Goal: Transaction & Acquisition: Purchase product/service

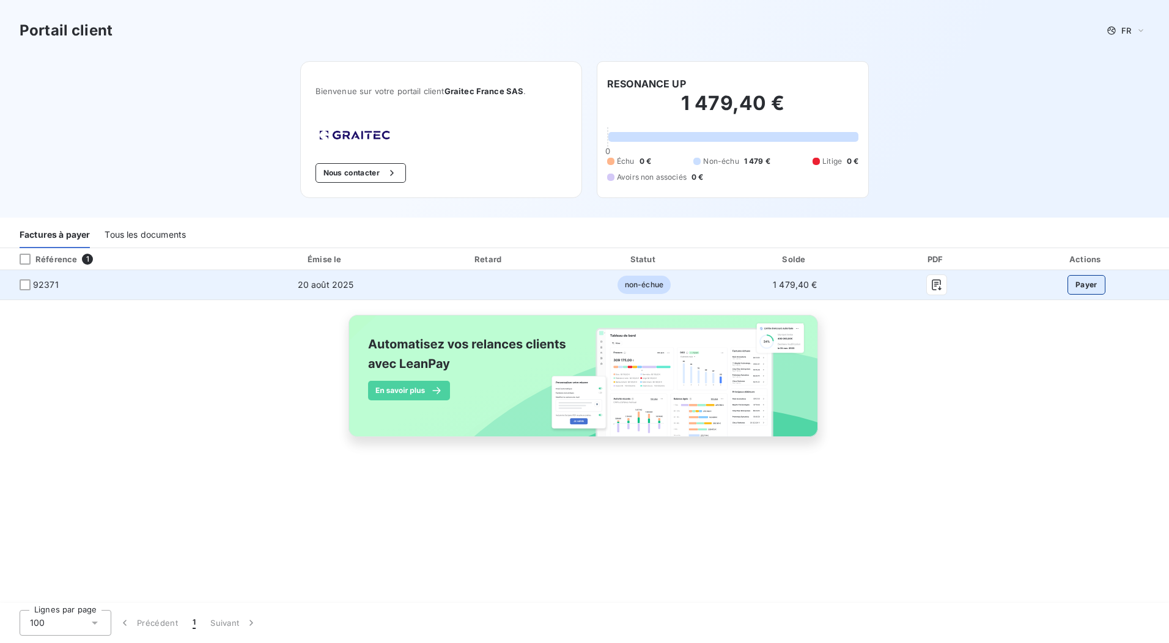
click at [1087, 291] on button "Payer" at bounding box center [1087, 285] width 38 height 20
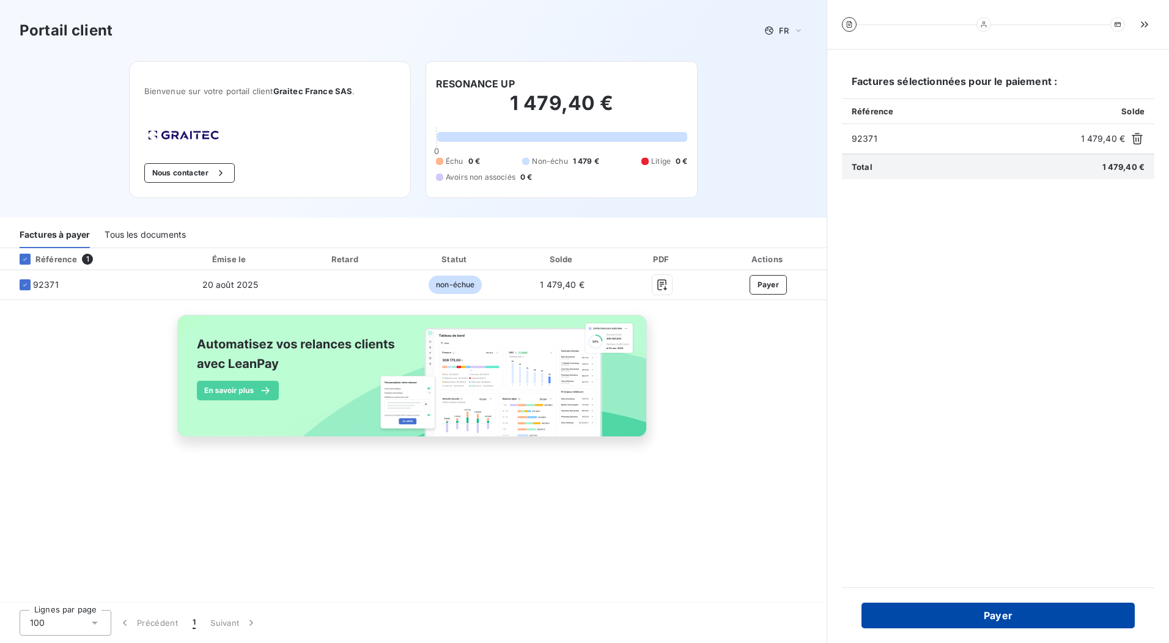
click at [986, 618] on button "Payer" at bounding box center [998, 616] width 273 height 26
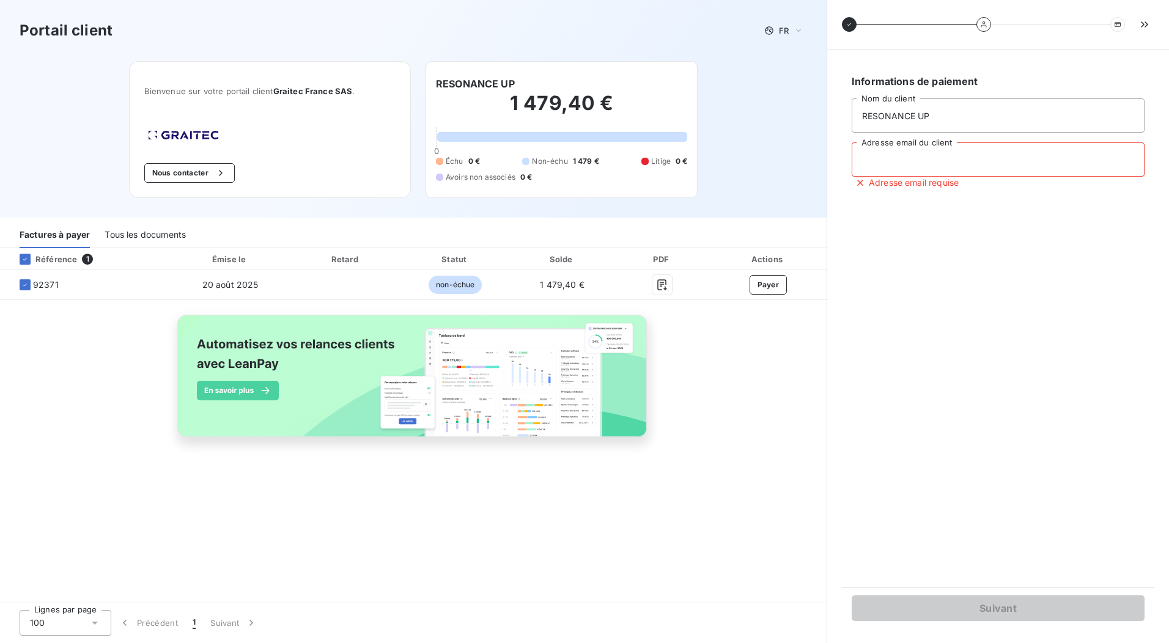
click at [883, 168] on input "Adresse email du client" at bounding box center [998, 160] width 293 height 34
type input "agence@resonance-up.fr"
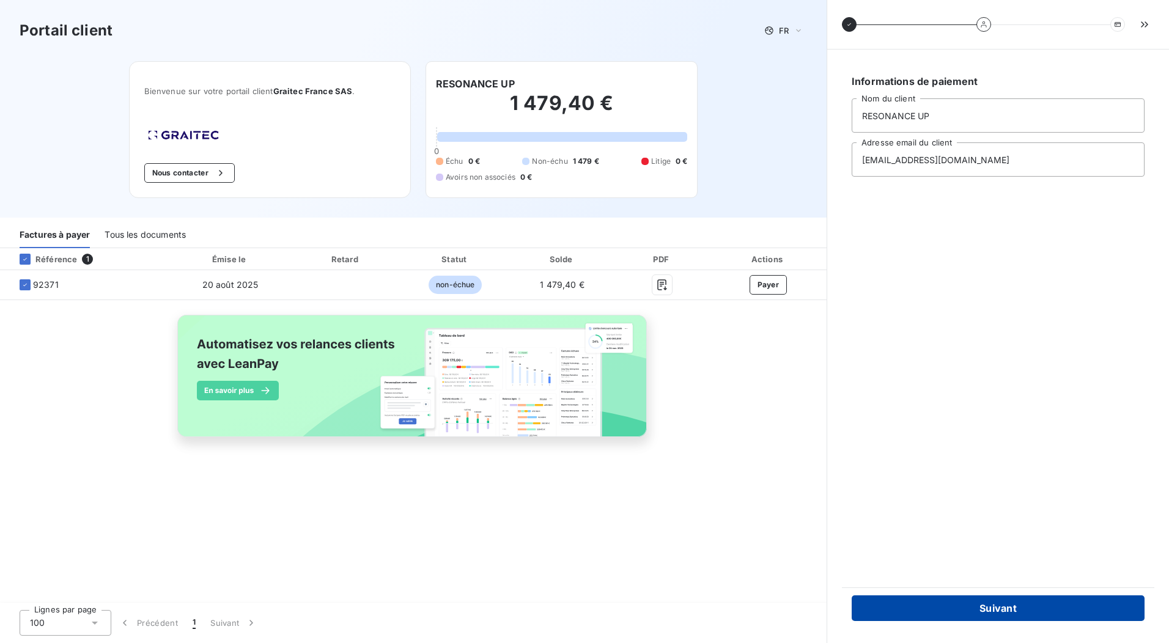
click at [1015, 615] on button "Suivant" at bounding box center [998, 609] width 293 height 26
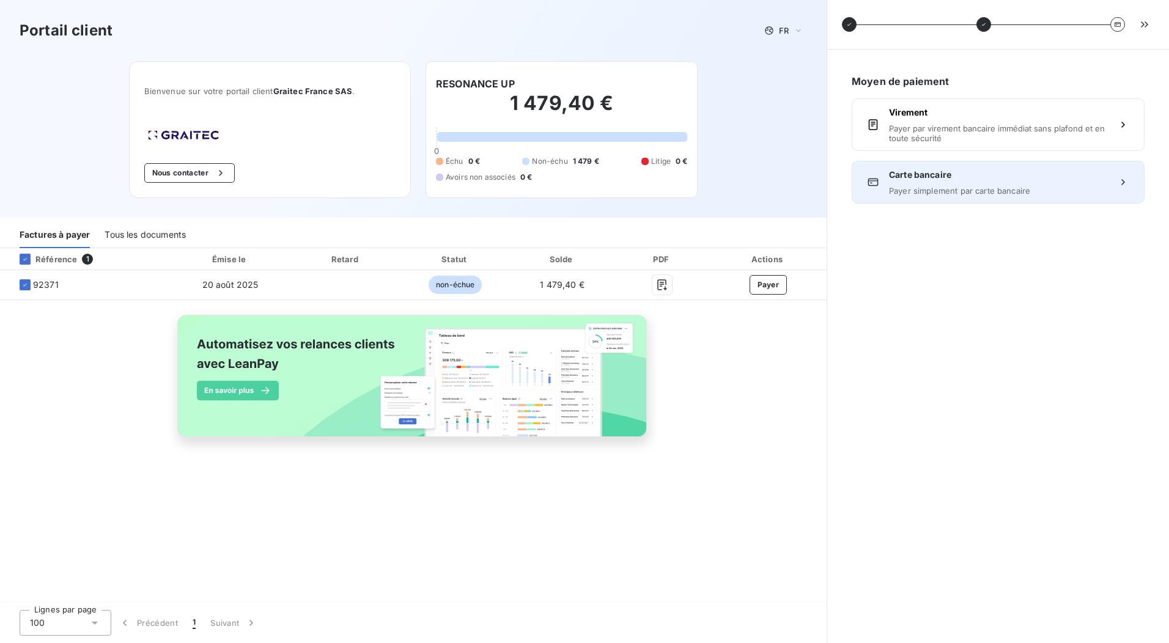
click at [976, 193] on span "Payer simplement par carte bancaire" at bounding box center [998, 191] width 218 height 10
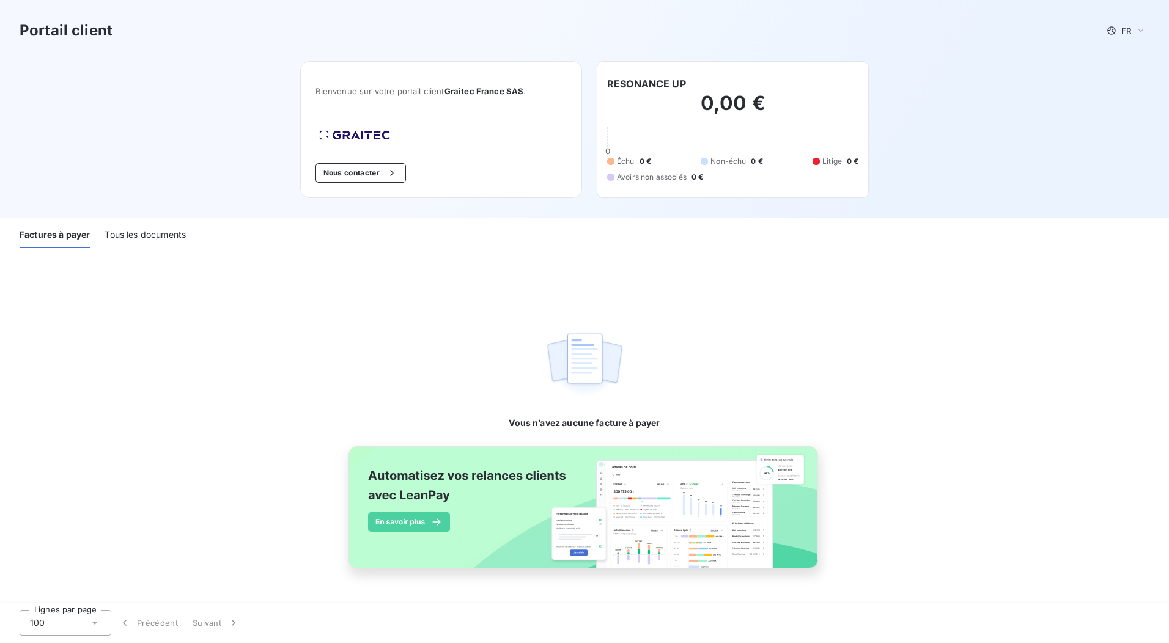
click at [179, 226] on div "Tous les documents" at bounding box center [145, 236] width 81 height 26
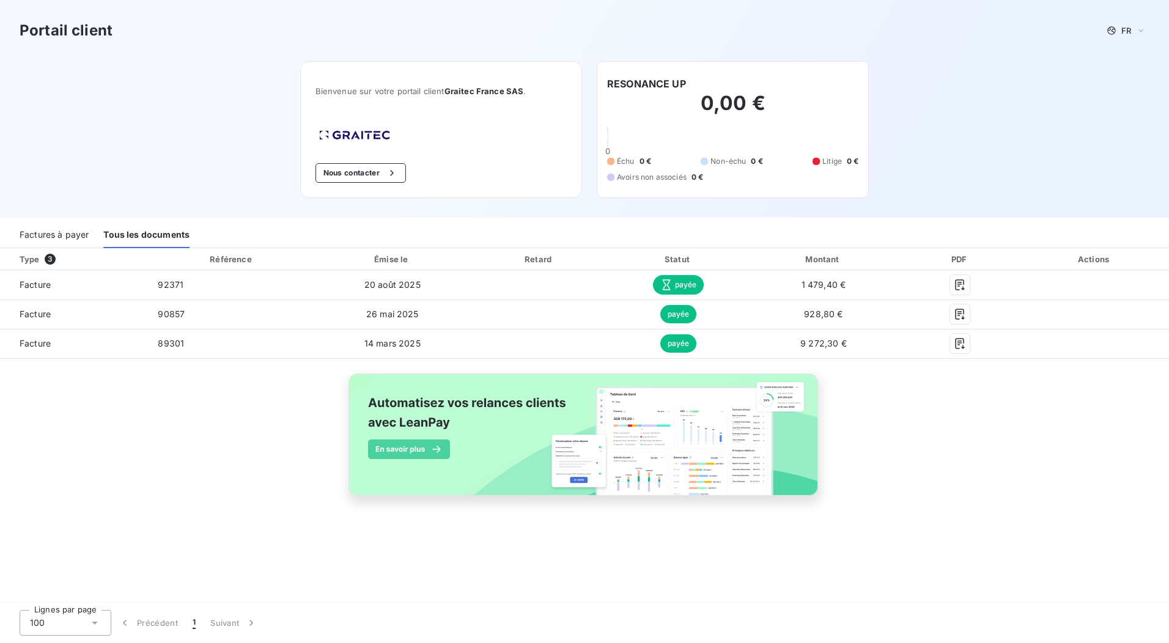
click at [75, 231] on div "Factures à payer" at bounding box center [54, 236] width 69 height 26
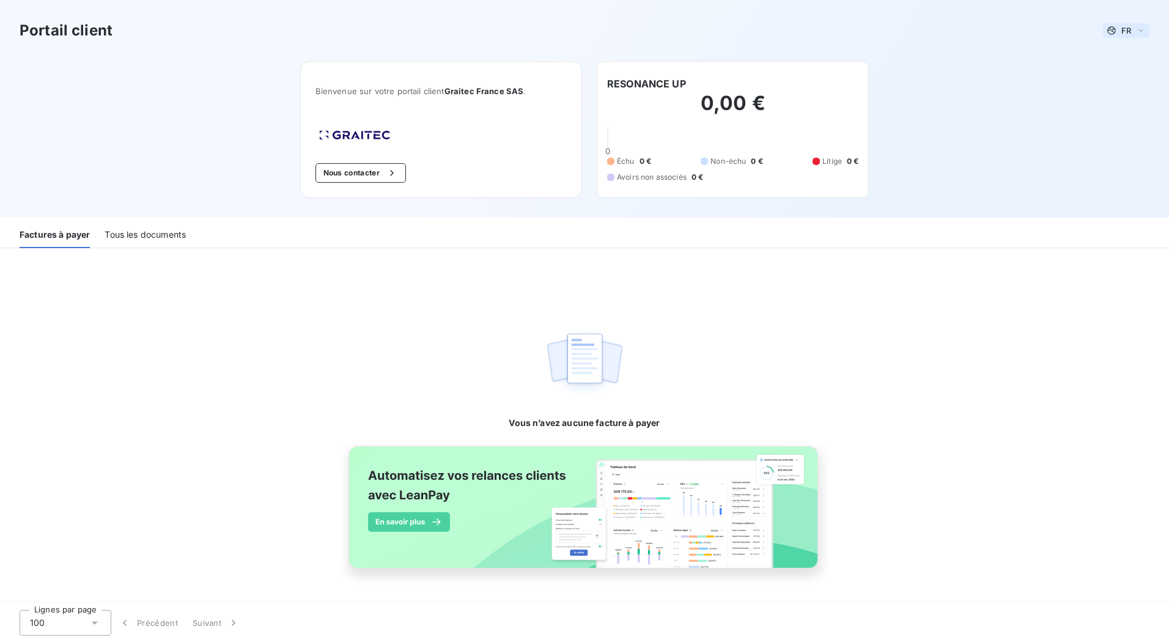
click at [1139, 33] on icon at bounding box center [1141, 30] width 10 height 12
drag, startPoint x: 107, startPoint y: 158, endPoint x: 83, endPoint y: 115, distance: 49.0
click at [106, 157] on div "Portail client FR Bienvenue sur votre portail client Graitec [GEOGRAPHIC_DATA] …" at bounding box center [584, 109] width 1169 height 218
